Goal: Information Seeking & Learning: Learn about a topic

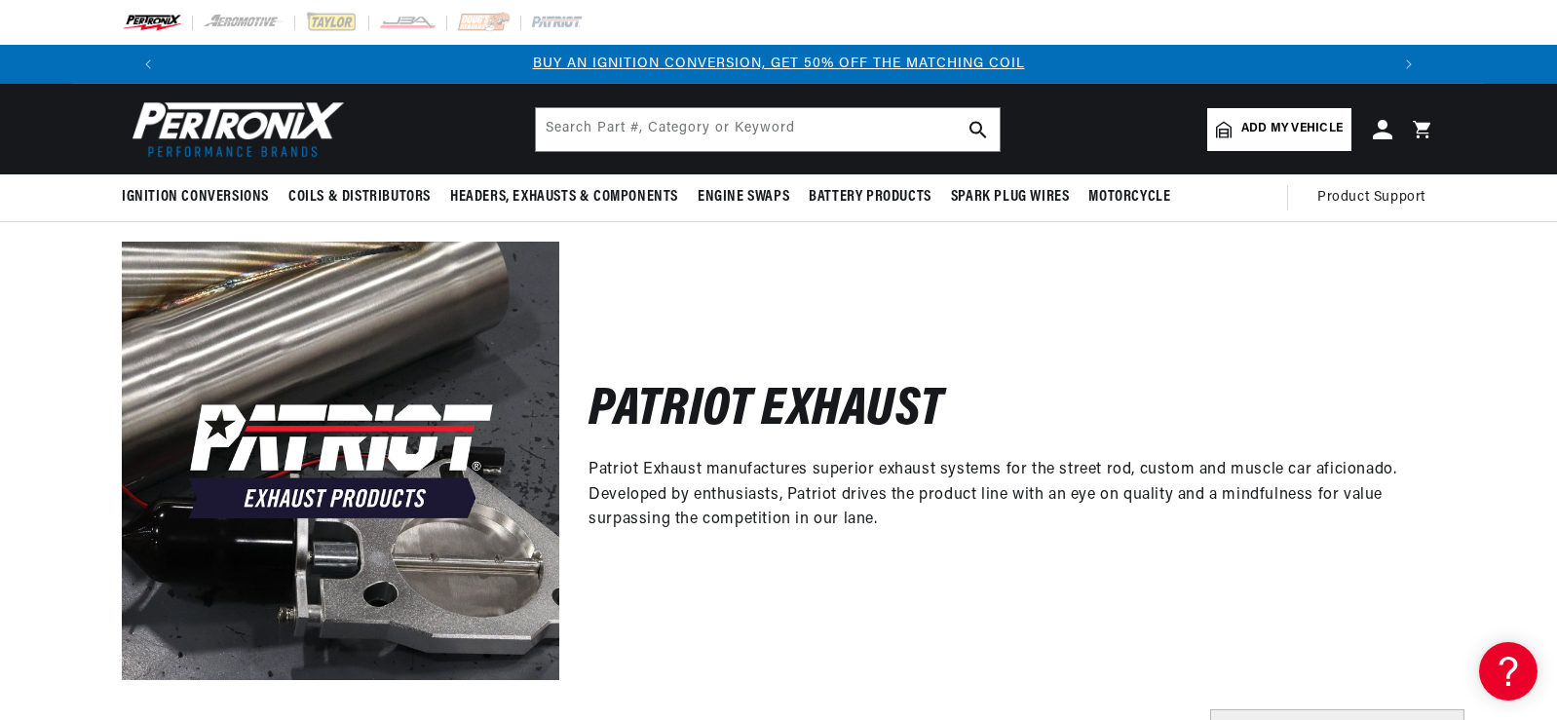
click at [690, 282] on div "Patriot Exhaust Patriot Exhaust manufactures superior exhaust systems for the s…" at bounding box center [997, 461] width 876 height 438
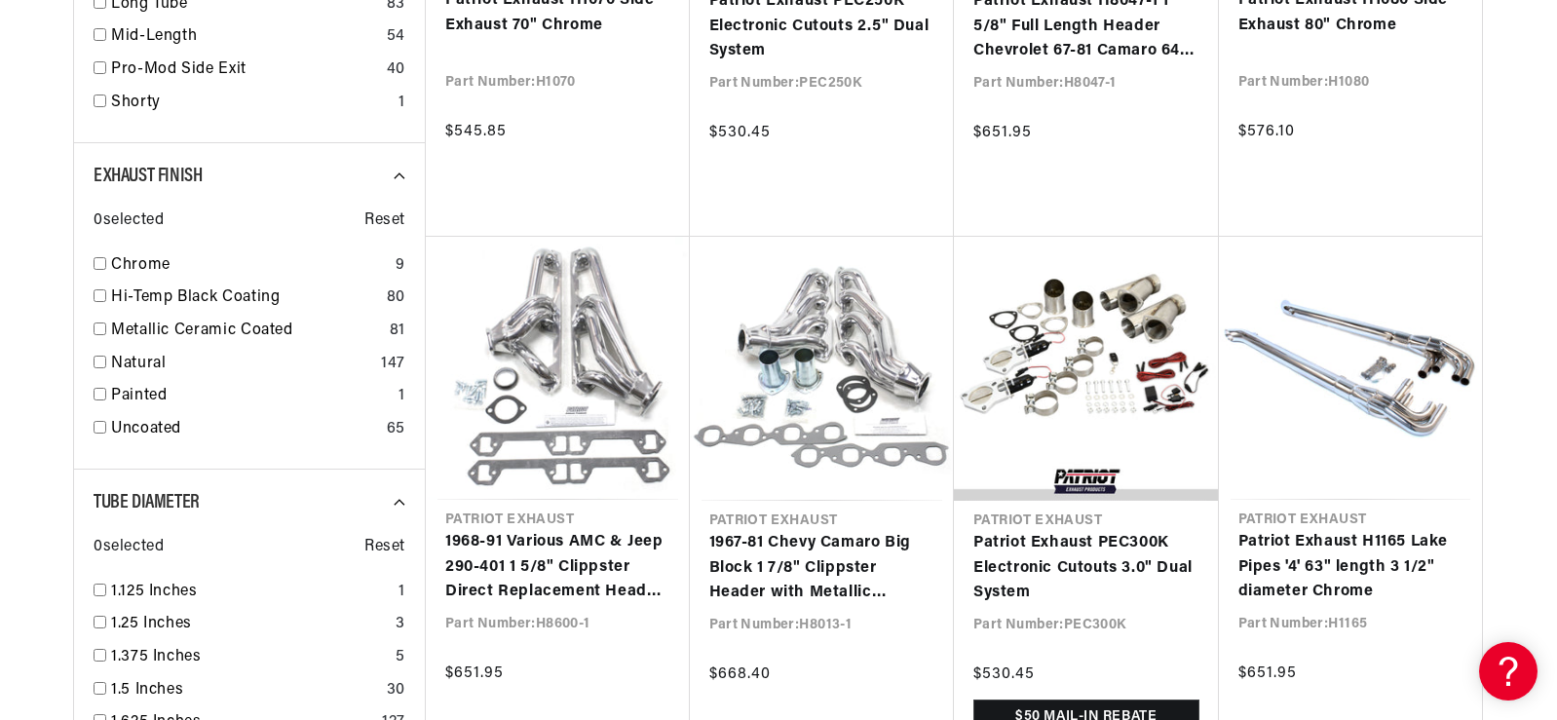
scroll to position [1657, 0]
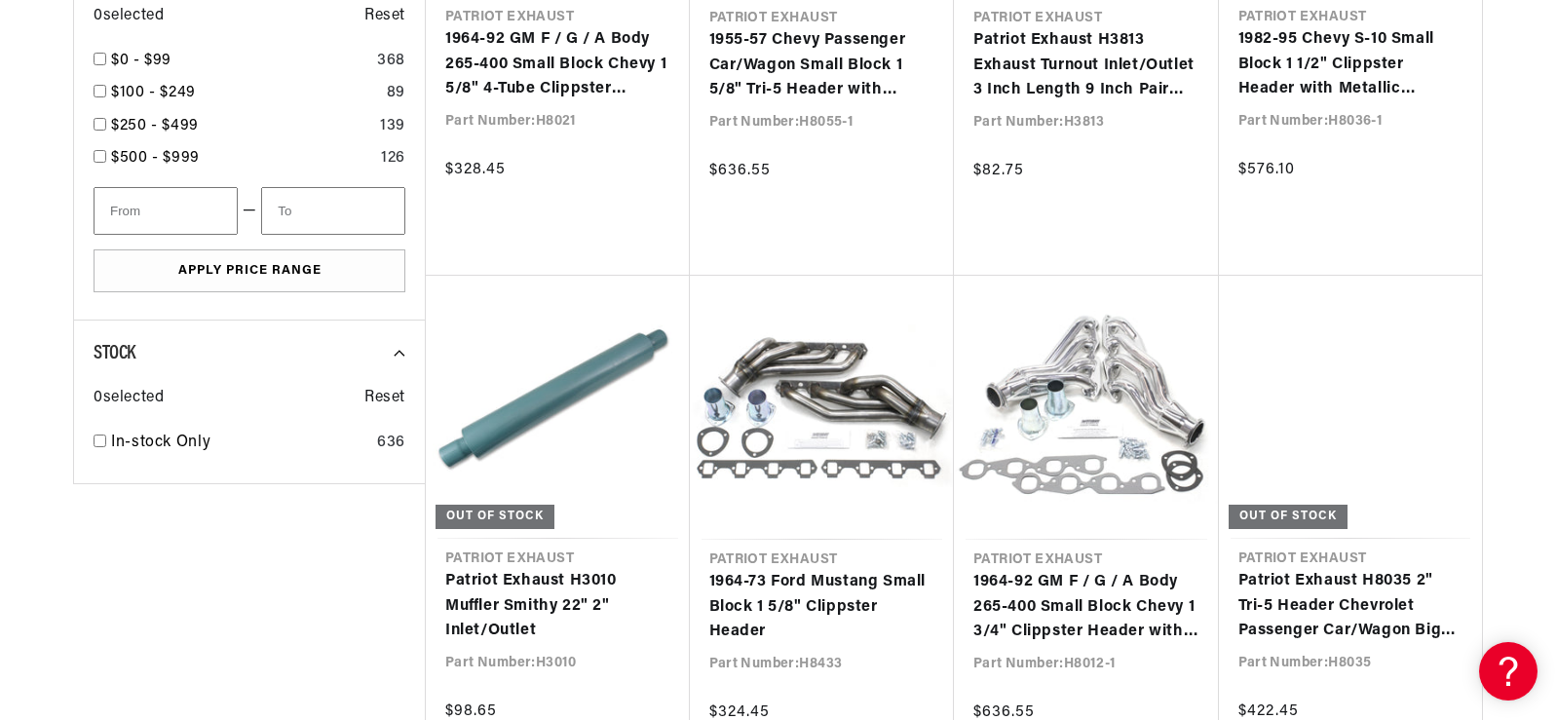
scroll to position [3216, 0]
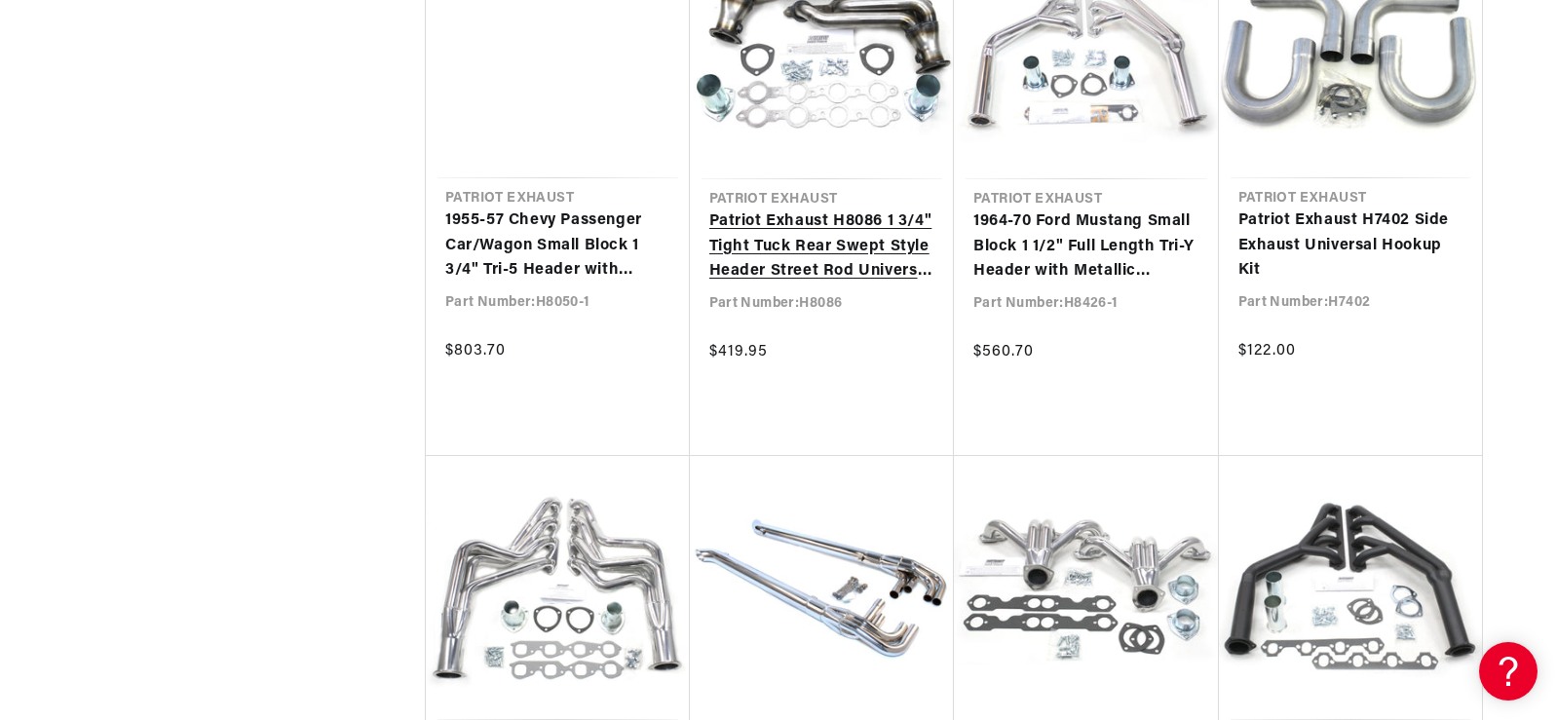
scroll to position [4386, 0]
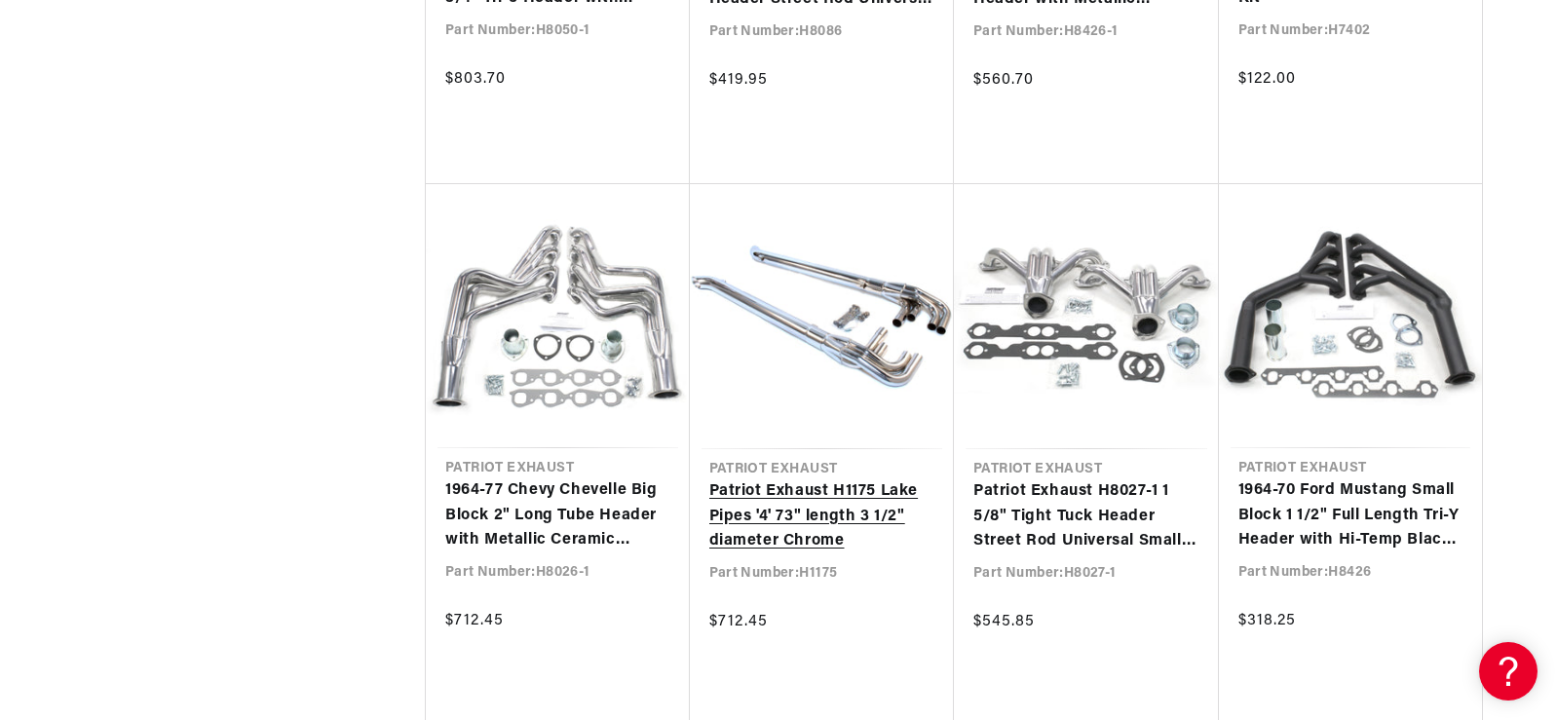
click at [837, 479] on link "Patriot Exhaust H1175 Lake Pipes '4' 73" length 3 1/2" diameter Chrome" at bounding box center [822, 516] width 226 height 75
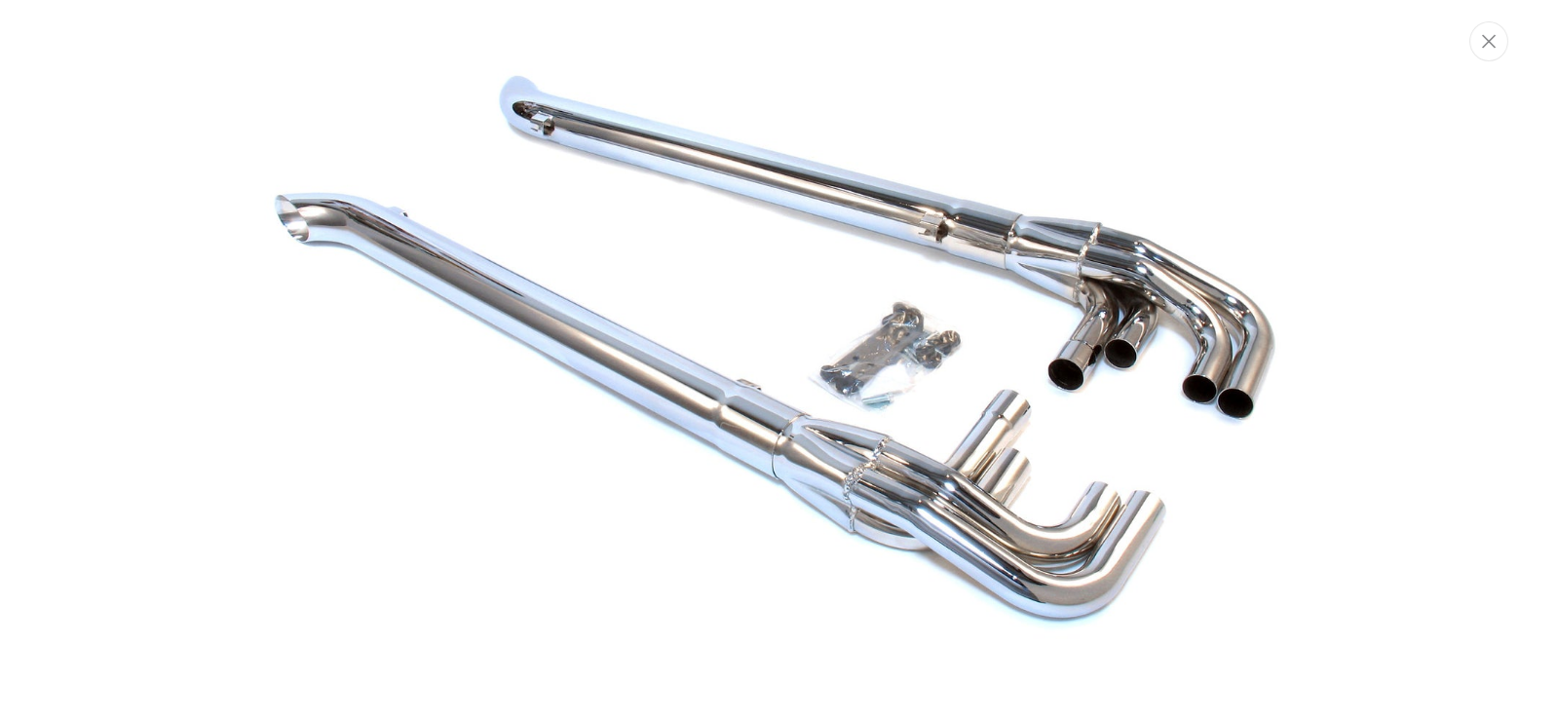
scroll to position [0, 1217]
click at [1483, 39] on button "Close" at bounding box center [1491, 41] width 39 height 40
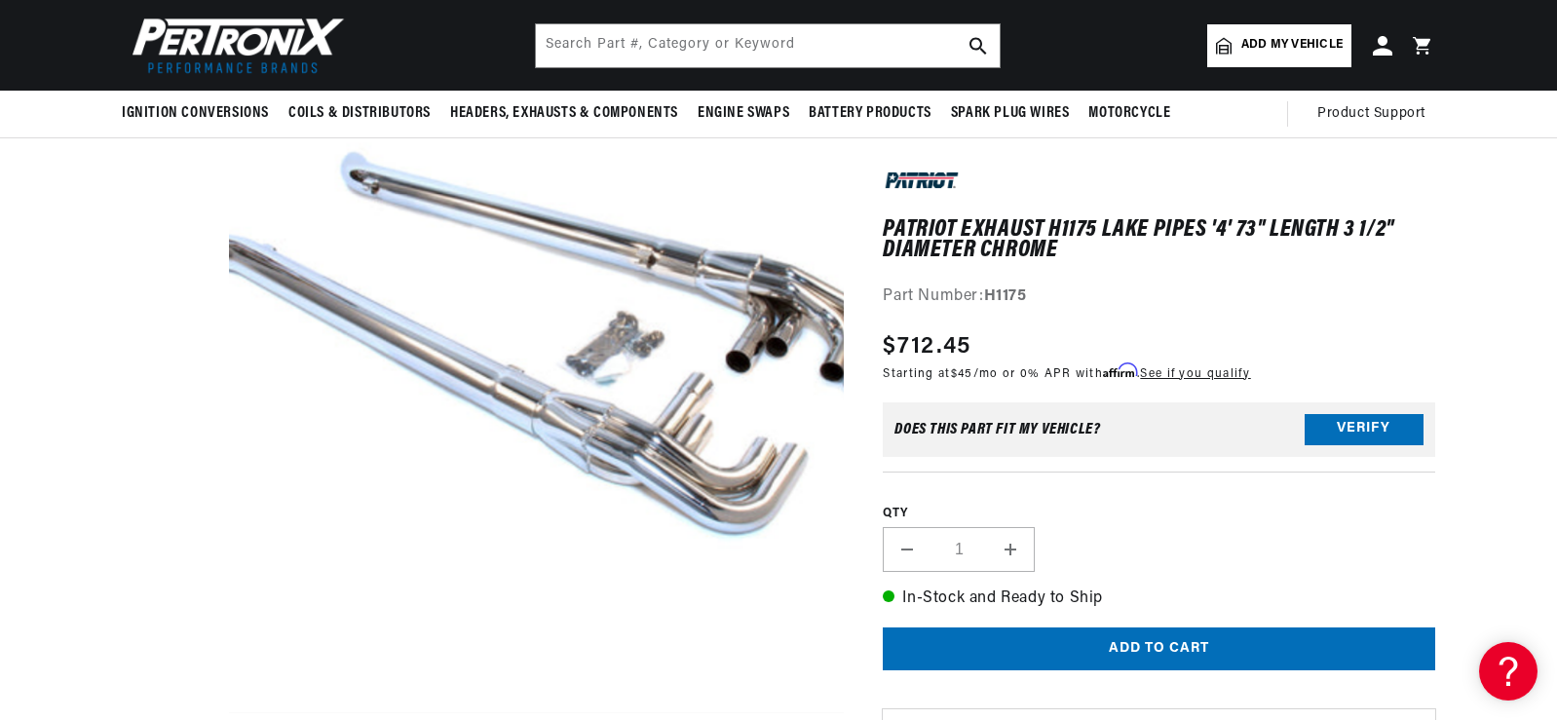
scroll to position [0, 2434]
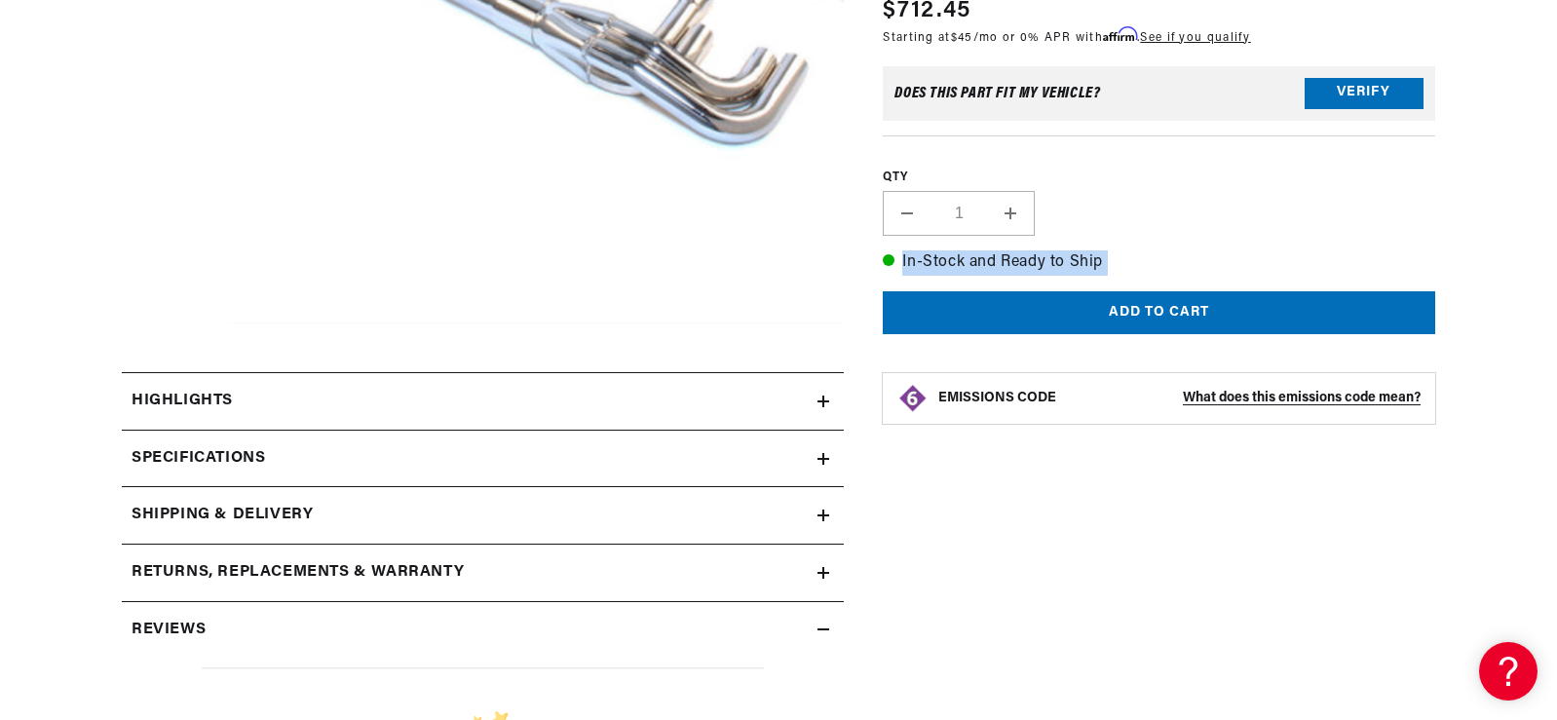
scroll to position [0, 1217]
click at [237, 458] on h2 "Specifications" at bounding box center [199, 458] width 134 height 25
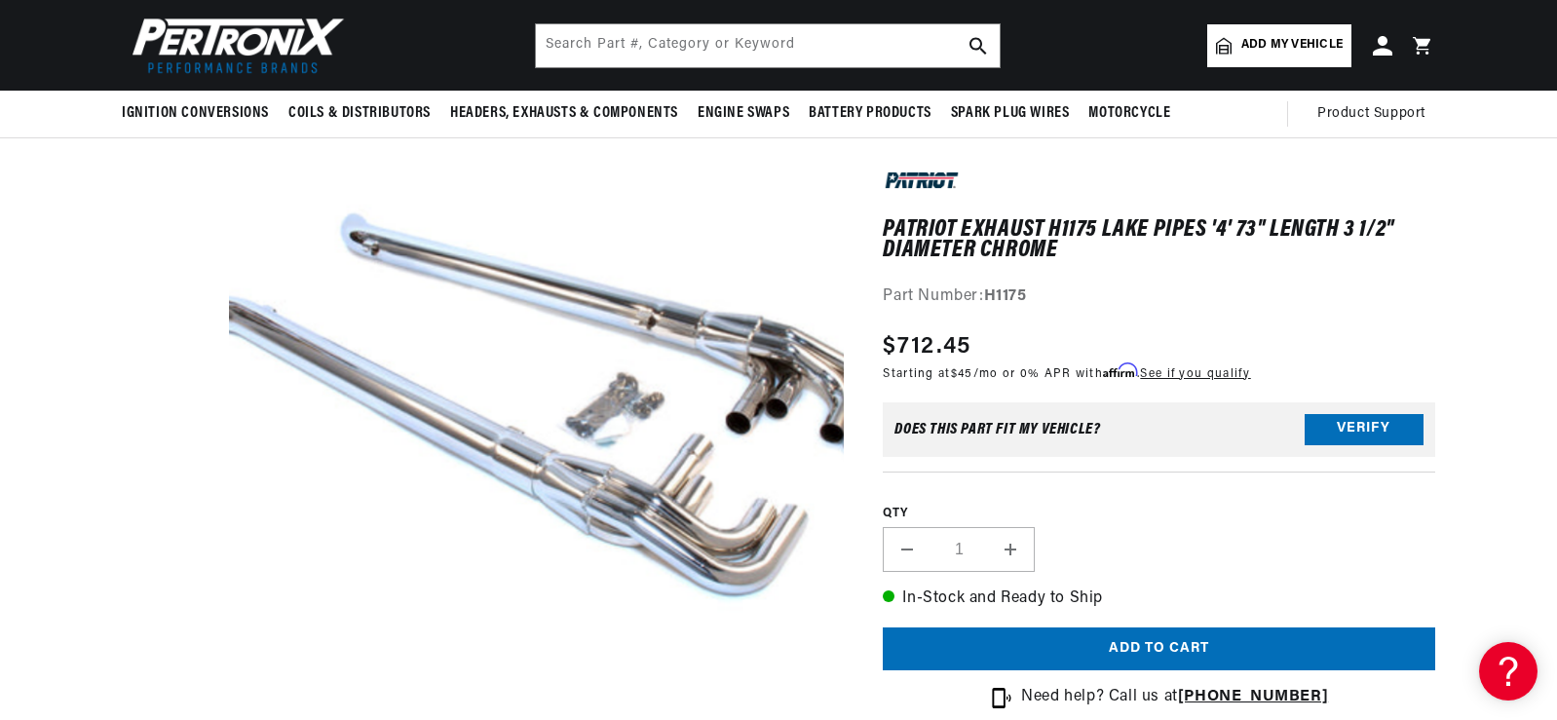
scroll to position [0, 0]
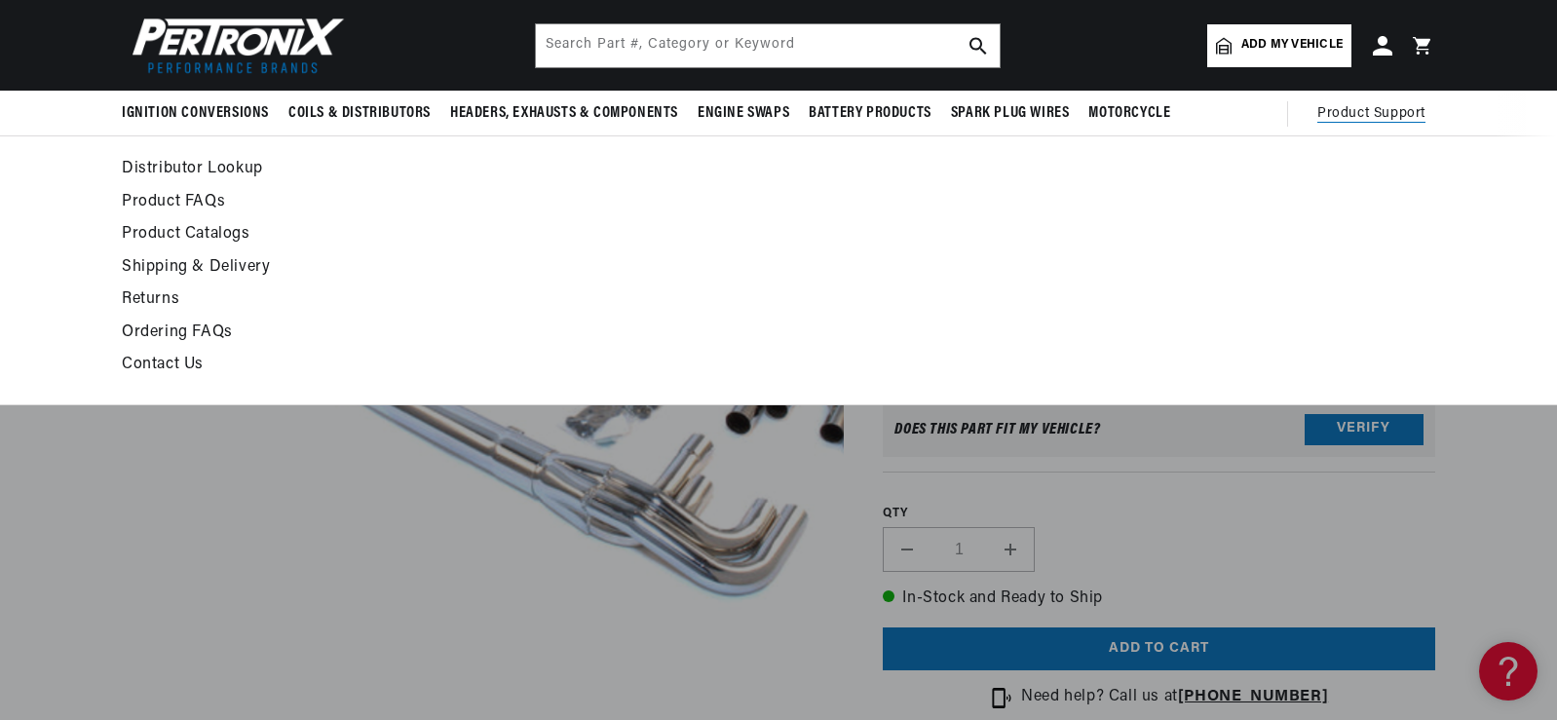
click at [163, 363] on link "Contact Us" at bounding box center [601, 365] width 958 height 27
